Goal: Information Seeking & Learning: Learn about a topic

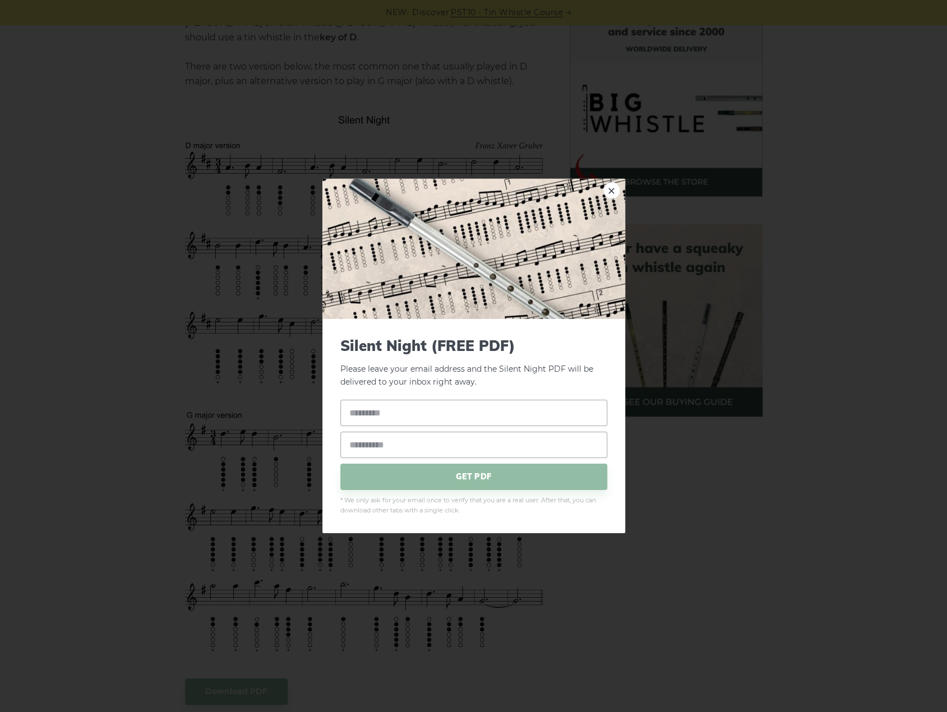
drag, startPoint x: 525, startPoint y: 388, endPoint x: 197, endPoint y: 175, distance: 390.8
click at [198, 177] on div "× Silent Night (FREE PDF) Please leave your email address and the Silent Night …" at bounding box center [473, 356] width 947 height 712
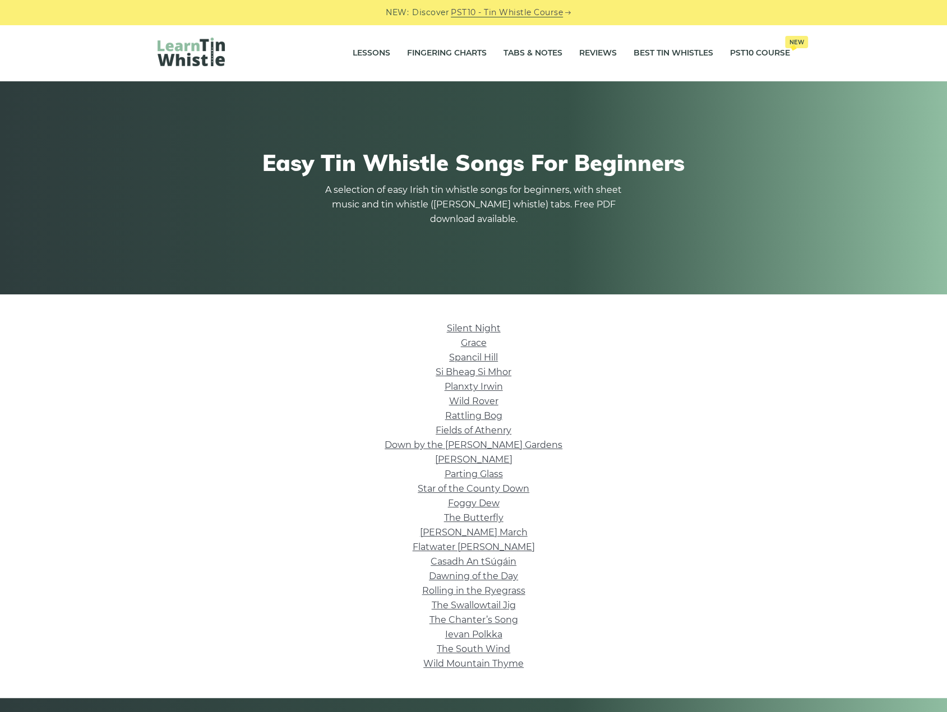
click at [298, 357] on li "Spancil Hill" at bounding box center [474, 357] width 632 height 15
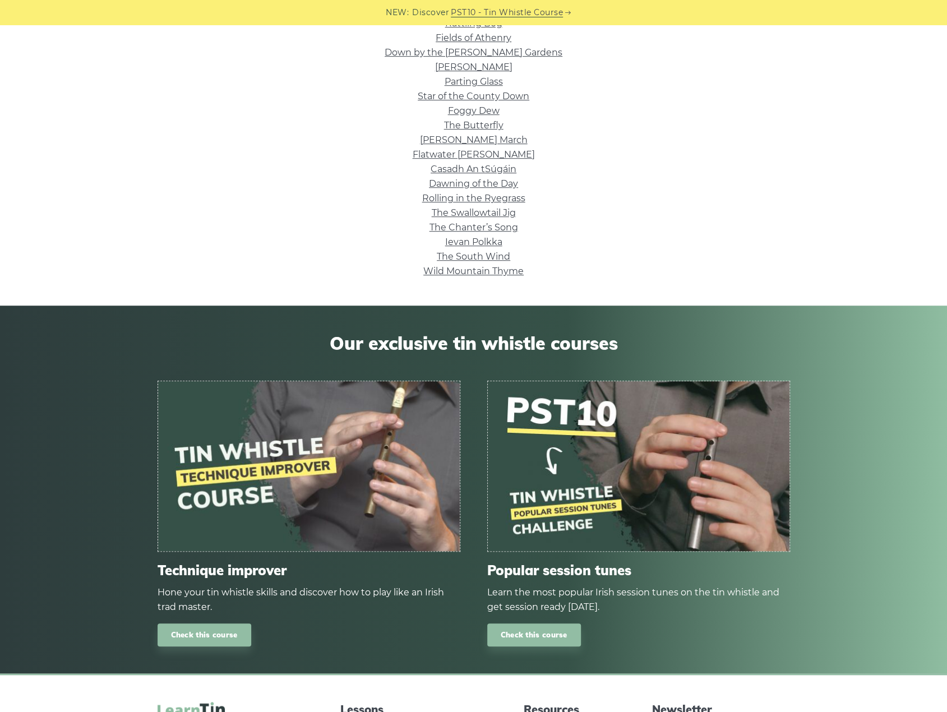
scroll to position [56, 0]
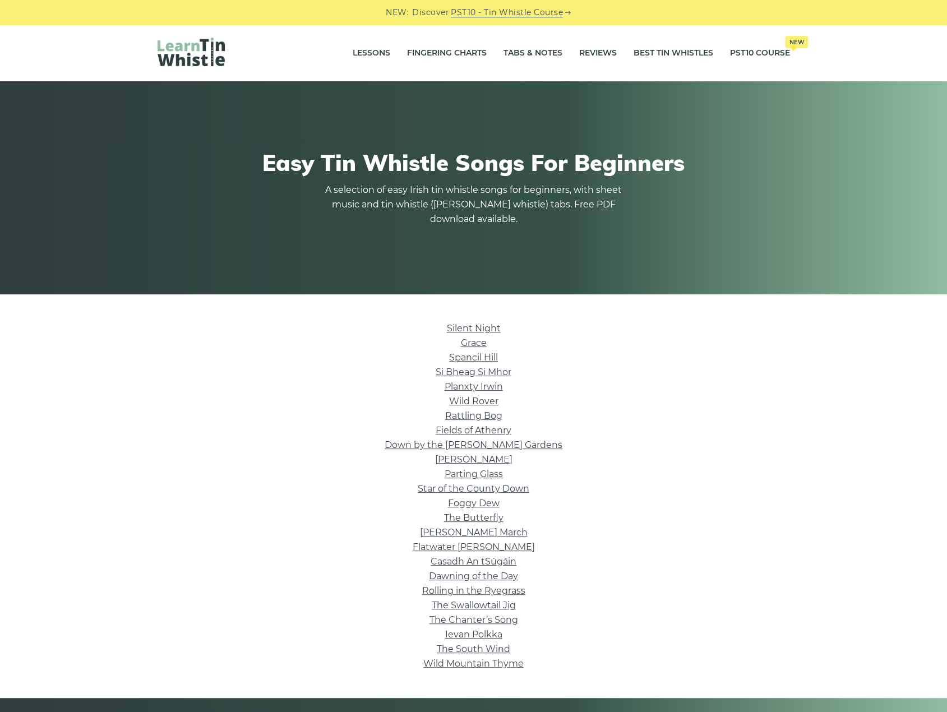
scroll to position [56, 0]
